Goal: Information Seeking & Learning: Learn about a topic

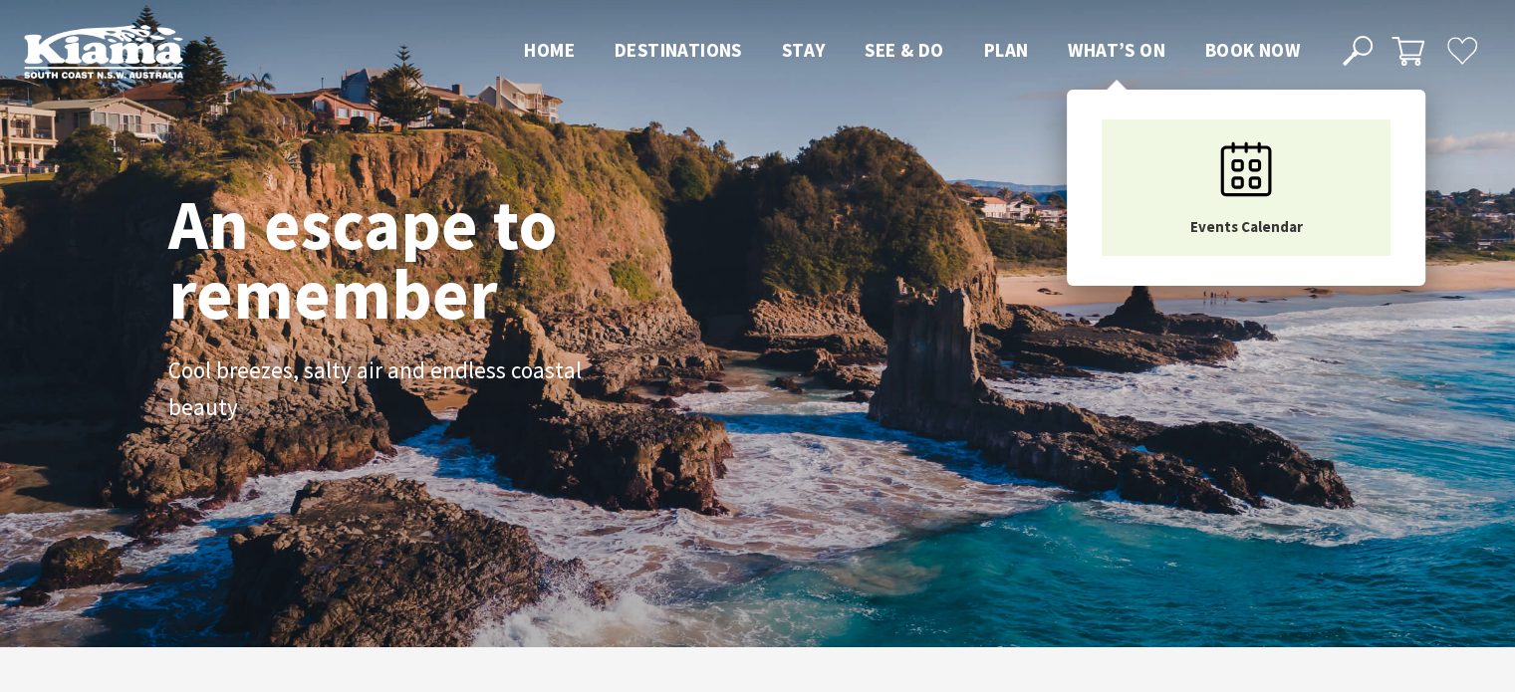
click at [1076, 54] on span "What’s On" at bounding box center [1117, 50] width 98 height 24
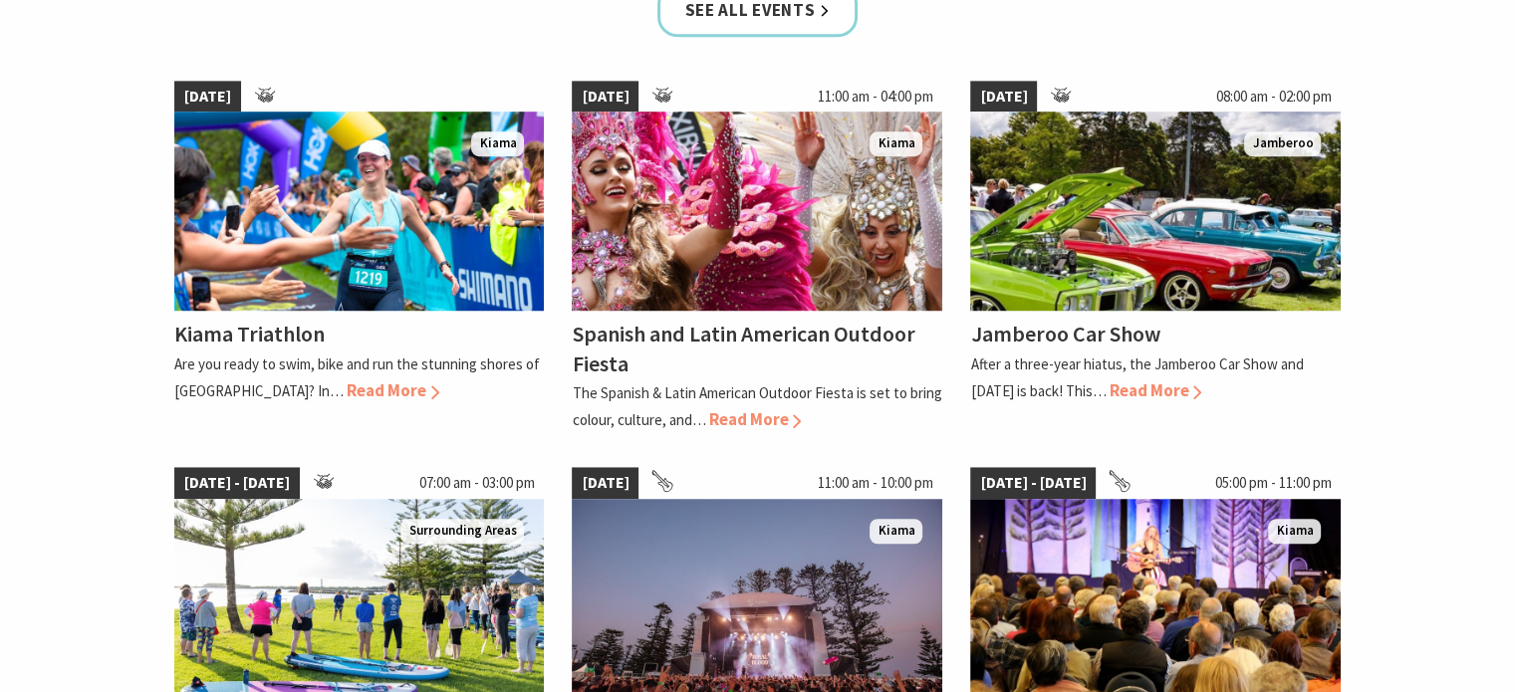
scroll to position [1394, 0]
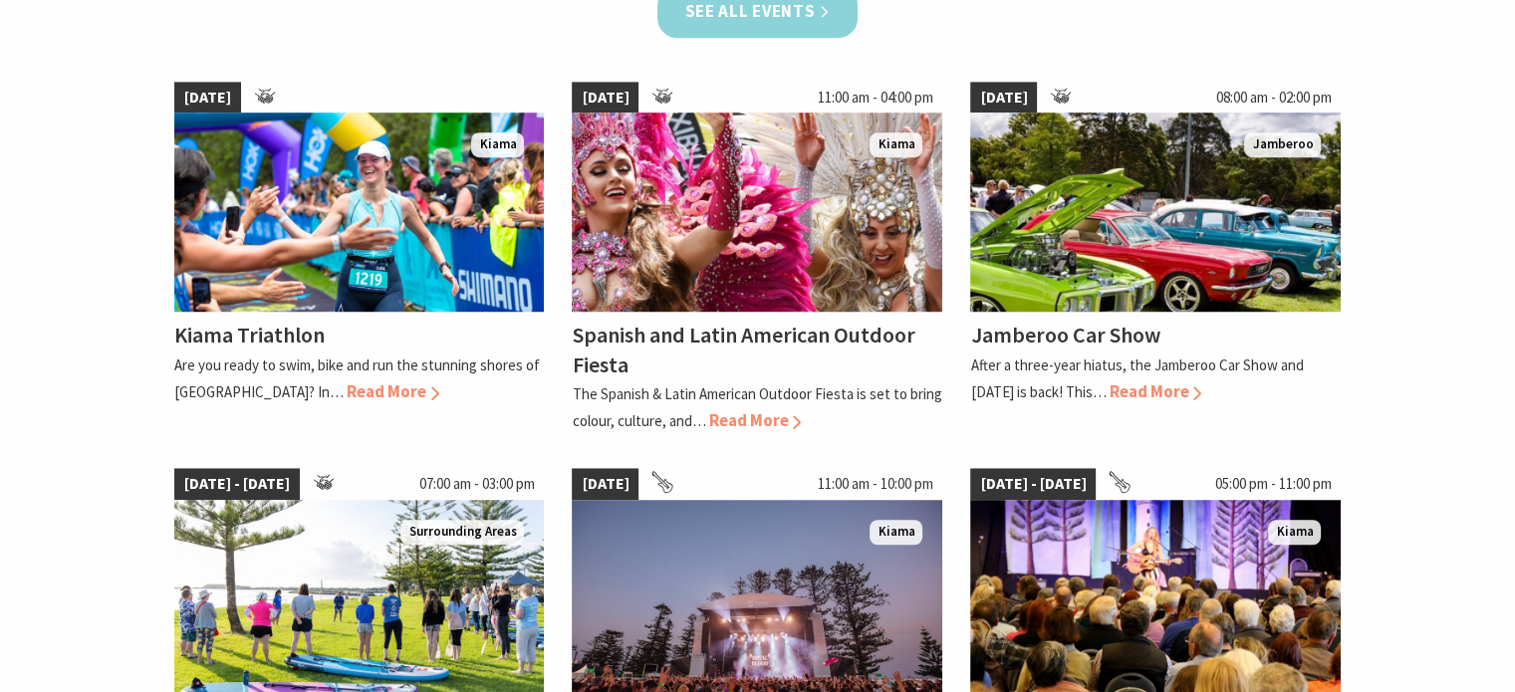
click at [788, 15] on link "See all Events" at bounding box center [757, 11] width 201 height 53
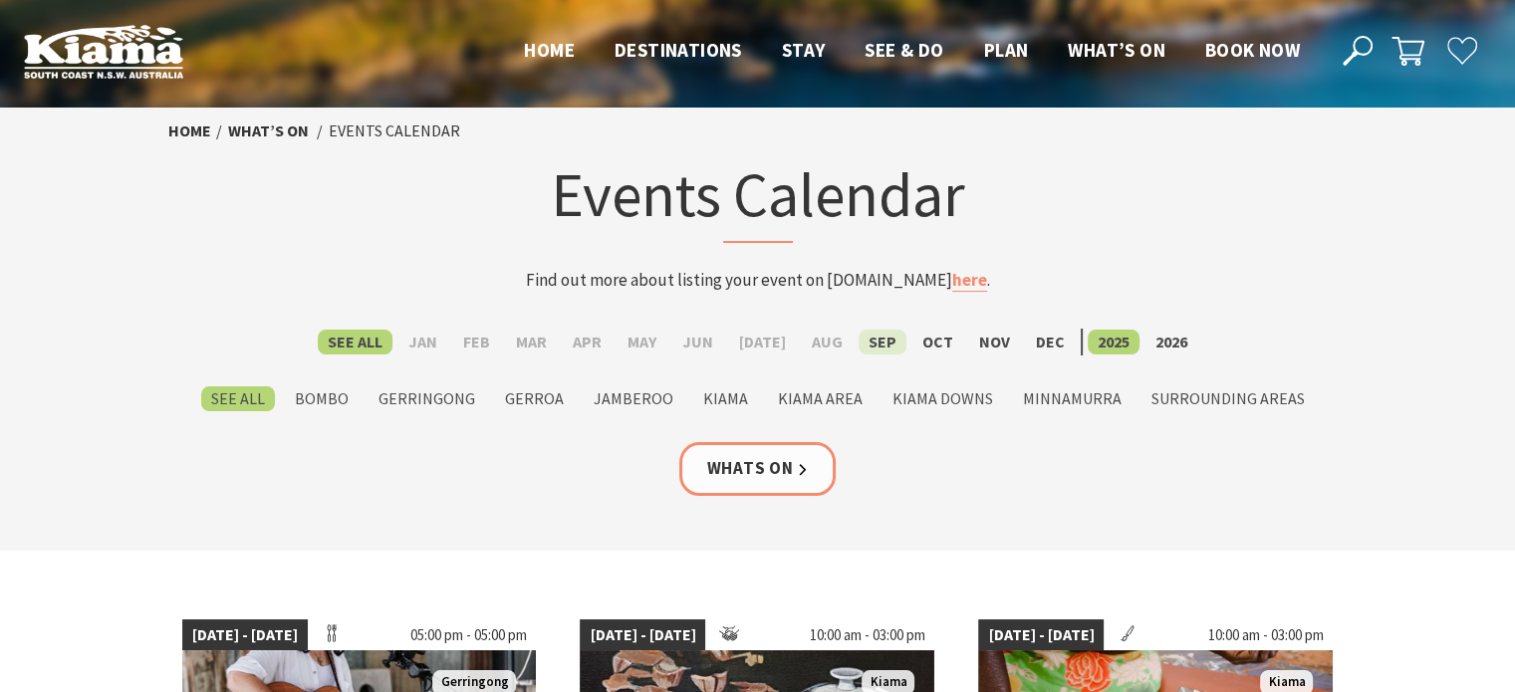
click at [870, 349] on label "Sep" at bounding box center [882, 342] width 48 height 25
click at [0, 0] on input "Sep" at bounding box center [0, 0] width 0 height 0
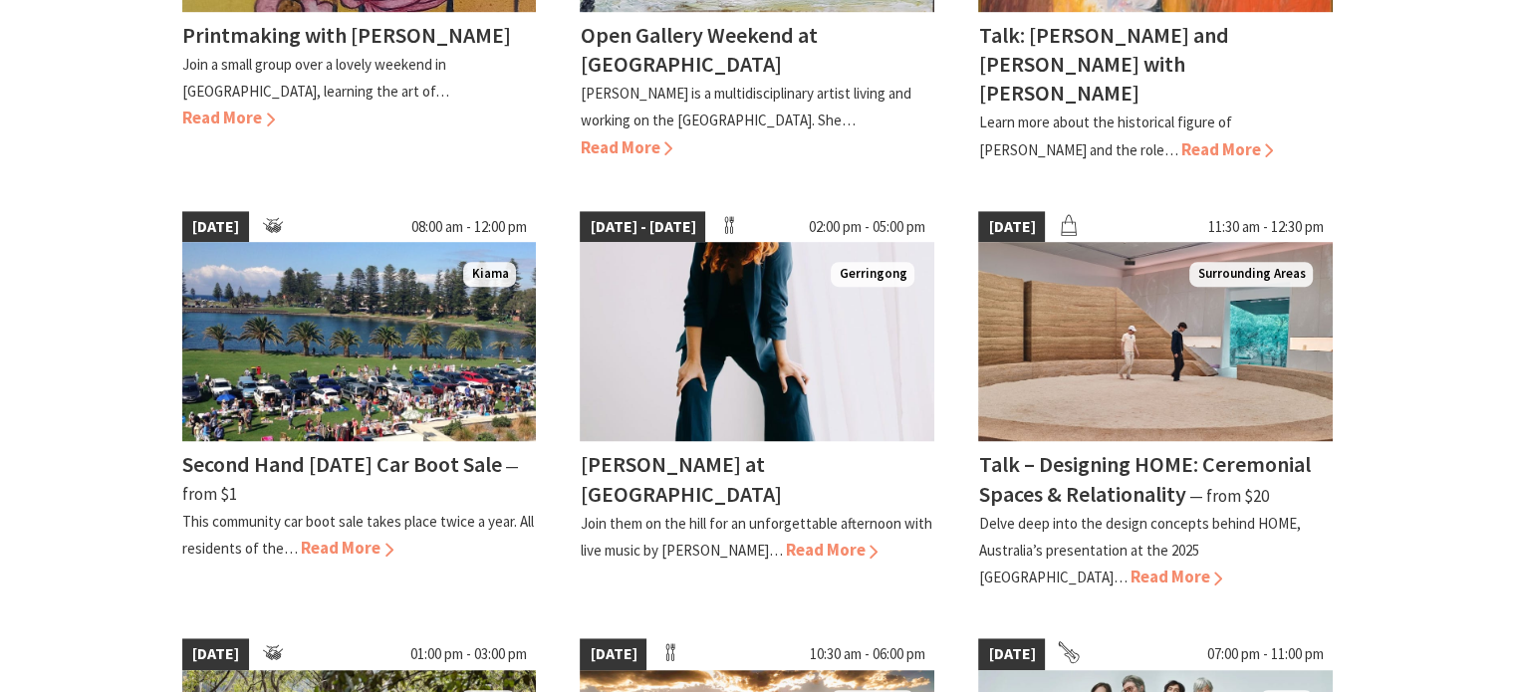
scroll to position [1892, 0]
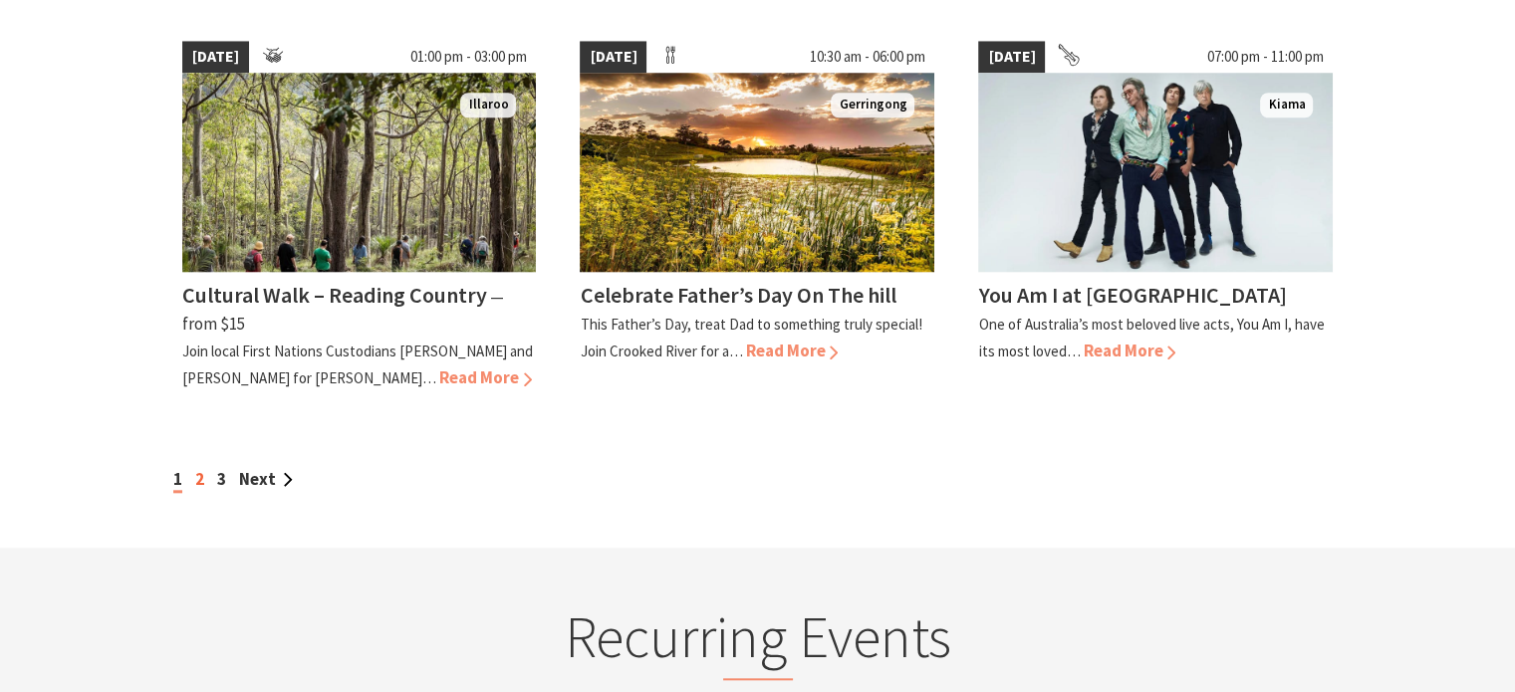
click at [195, 473] on link "2" at bounding box center [199, 479] width 9 height 22
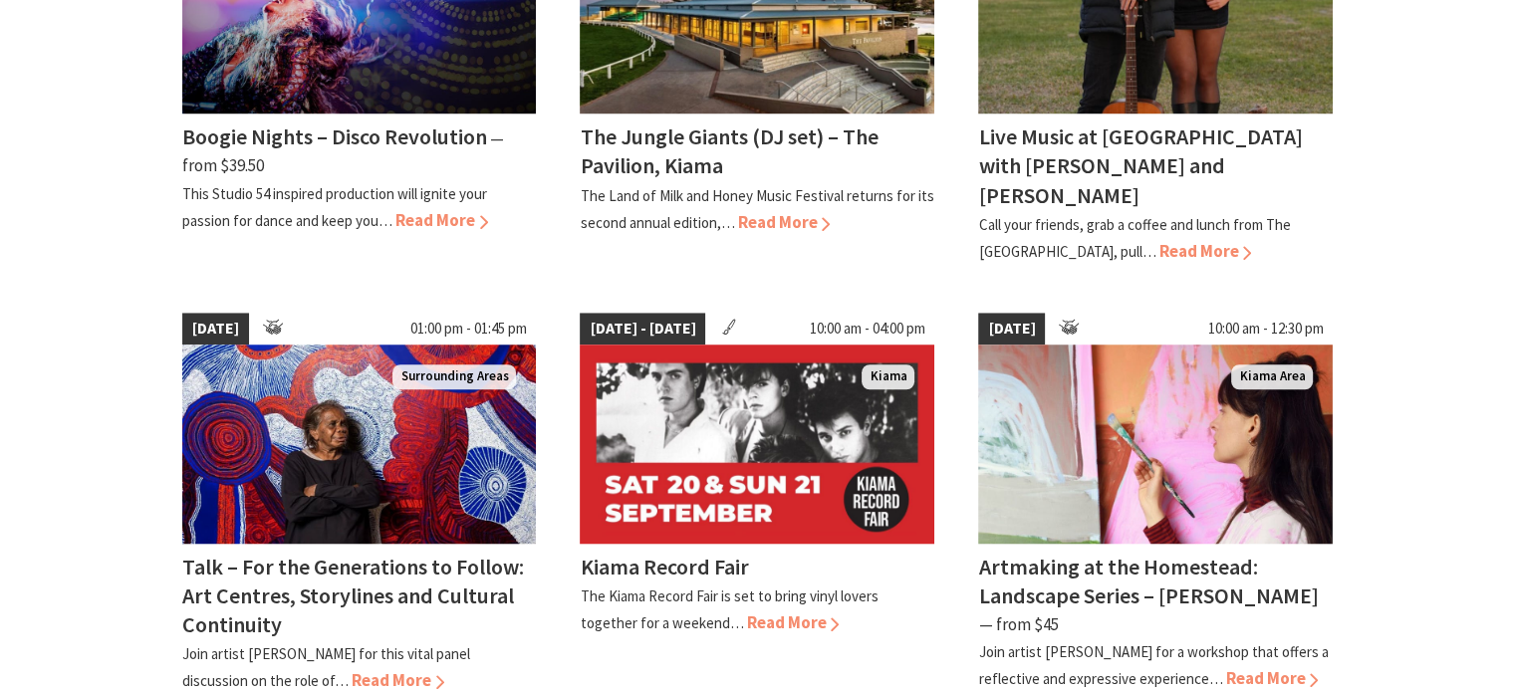
scroll to position [1892, 0]
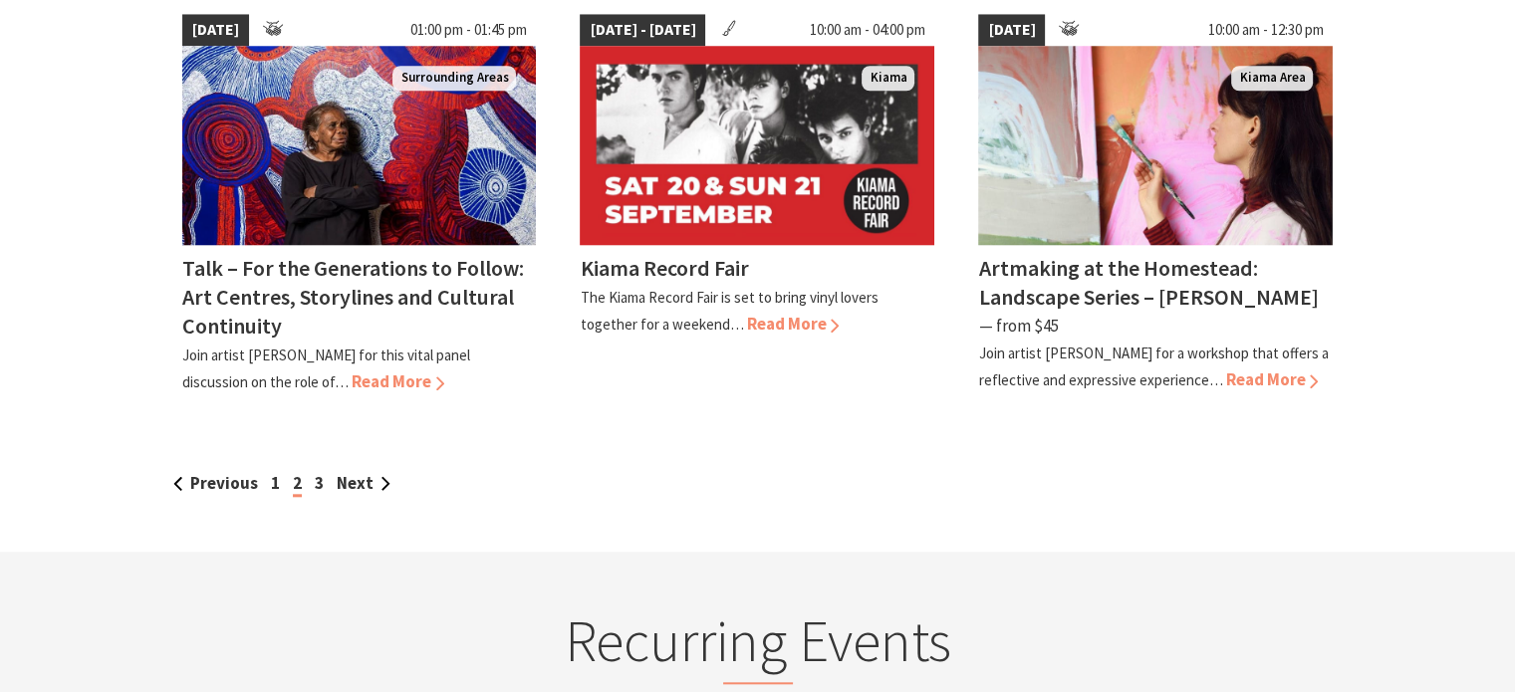
click at [315, 470] on div "Previous 1 2 3 Next" at bounding box center [757, 483] width 1179 height 27
click at [316, 472] on link "3" at bounding box center [319, 483] width 9 height 22
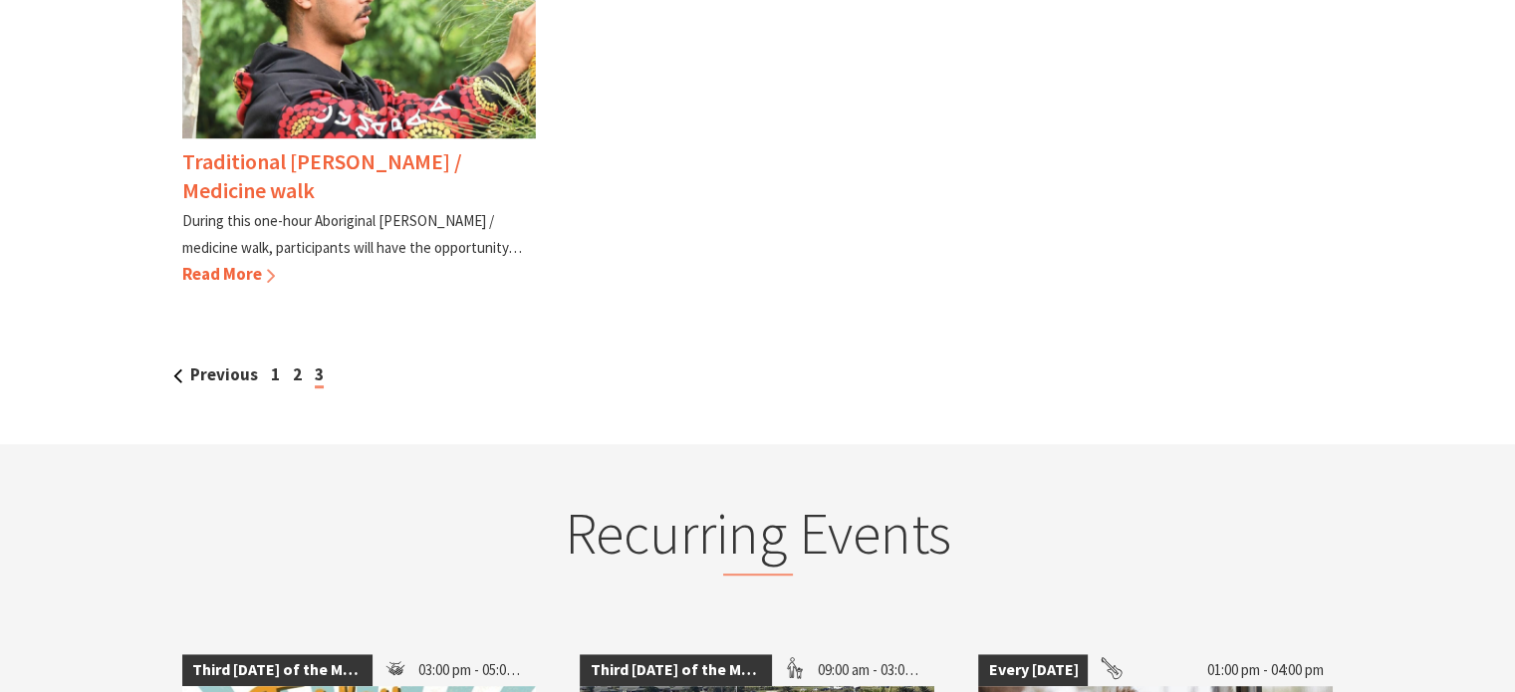
scroll to position [1095, 0]
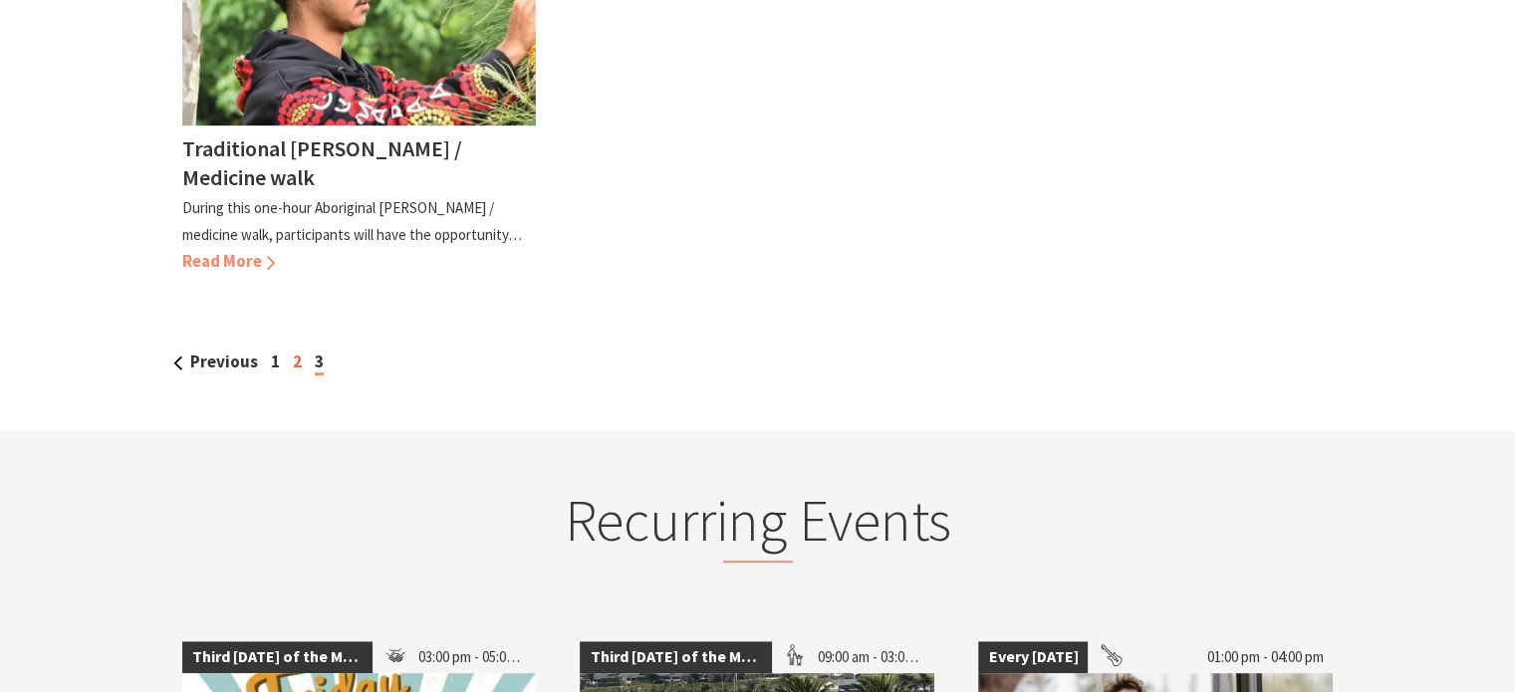
click at [293, 368] on link "2" at bounding box center [297, 362] width 9 height 22
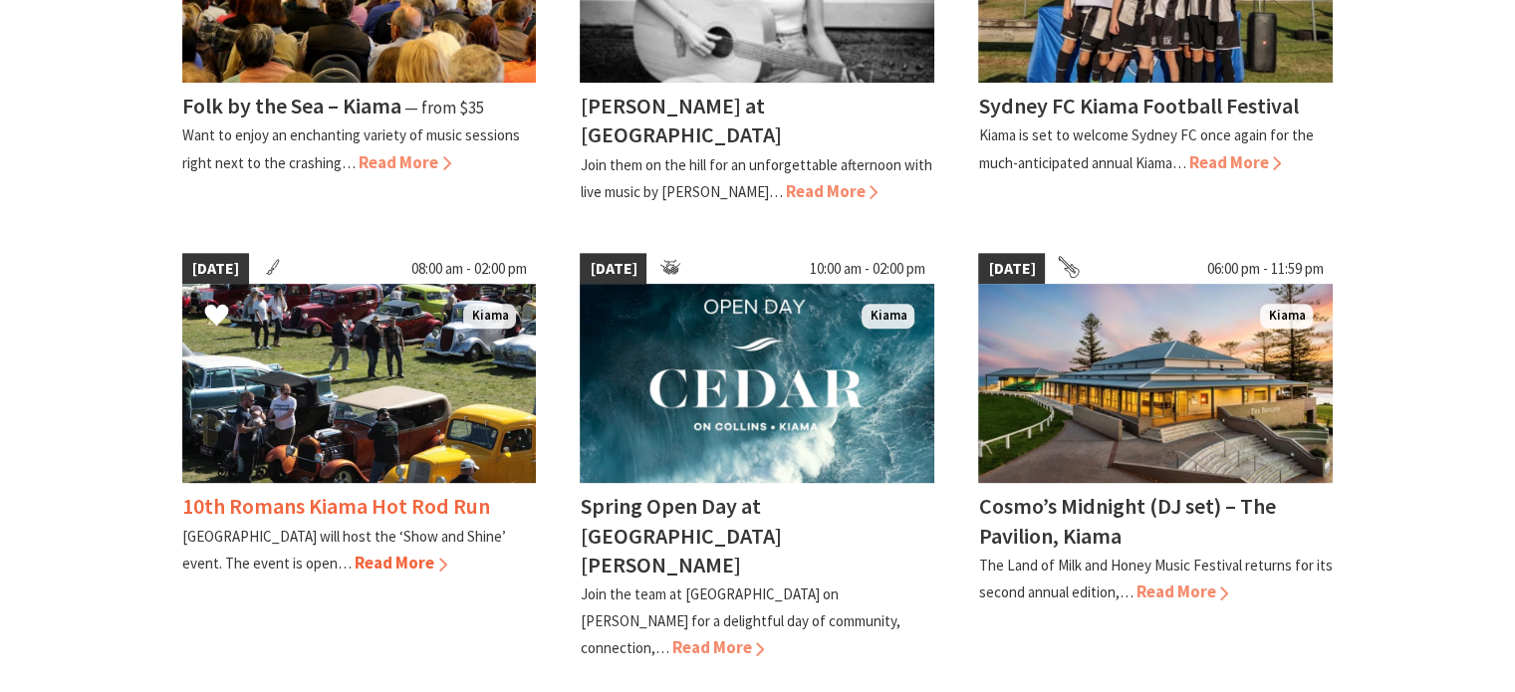
scroll to position [896, 0]
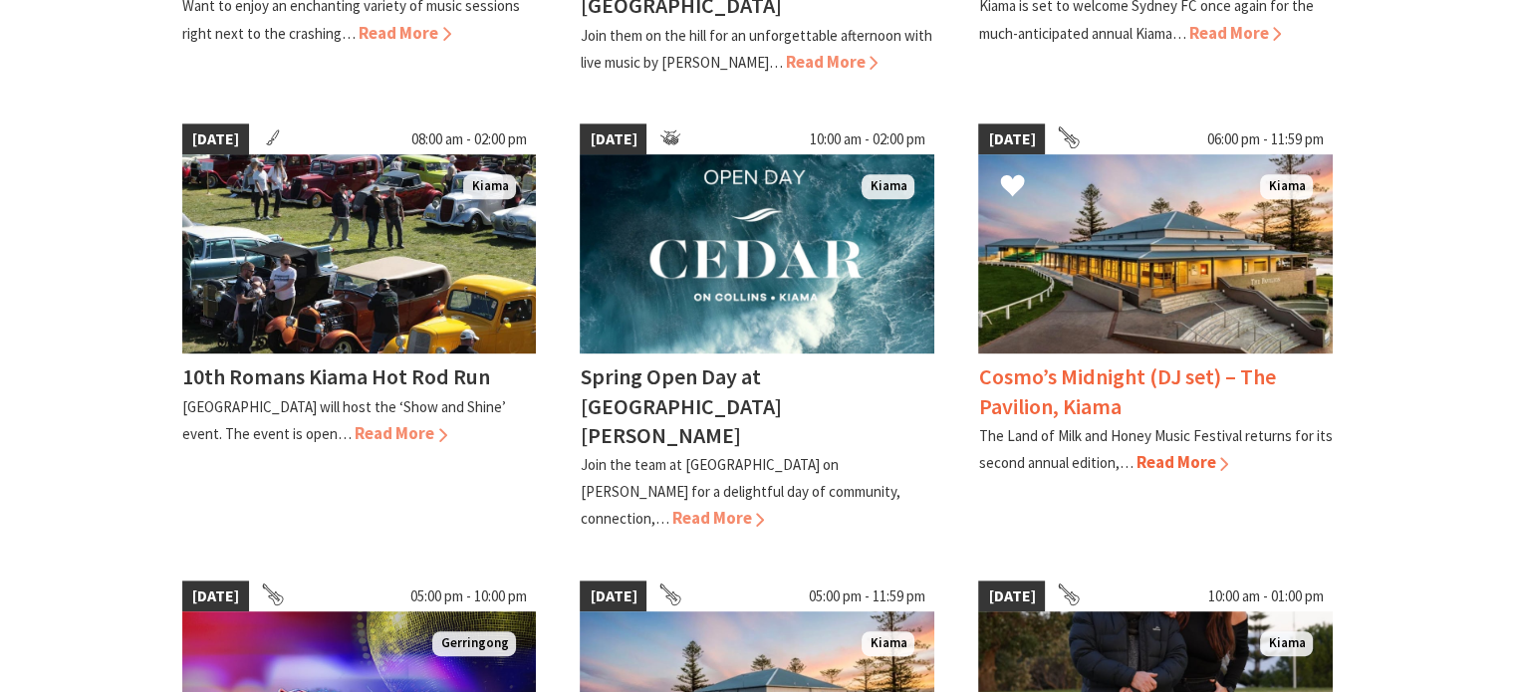
drag, startPoint x: 1101, startPoint y: 358, endPoint x: 1121, endPoint y: 369, distance: 23.2
click at [1121, 369] on h4 "Cosmo’s Midnight (DJ set) – The Pavilion, Kiama" at bounding box center [1126, 390] width 297 height 57
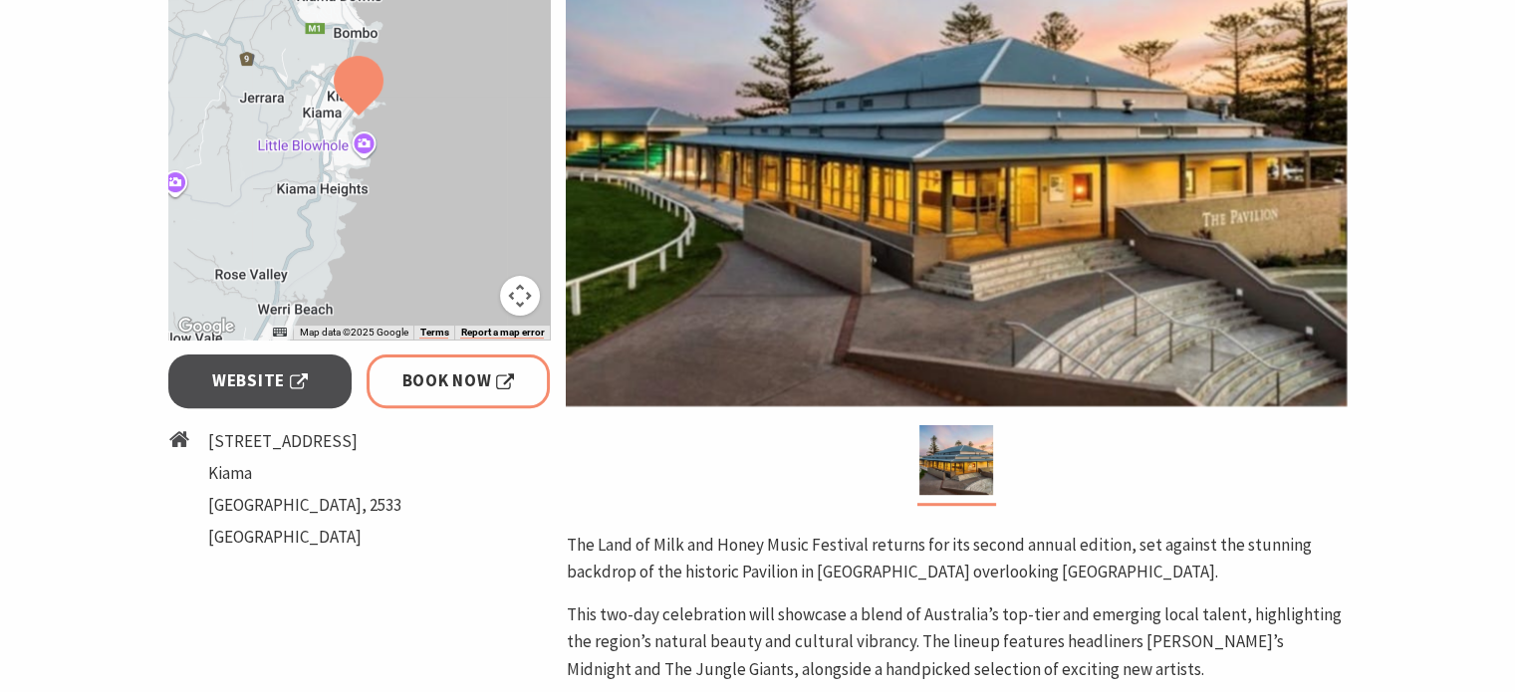
scroll to position [598, 0]
